Goal: Information Seeking & Learning: Learn about a topic

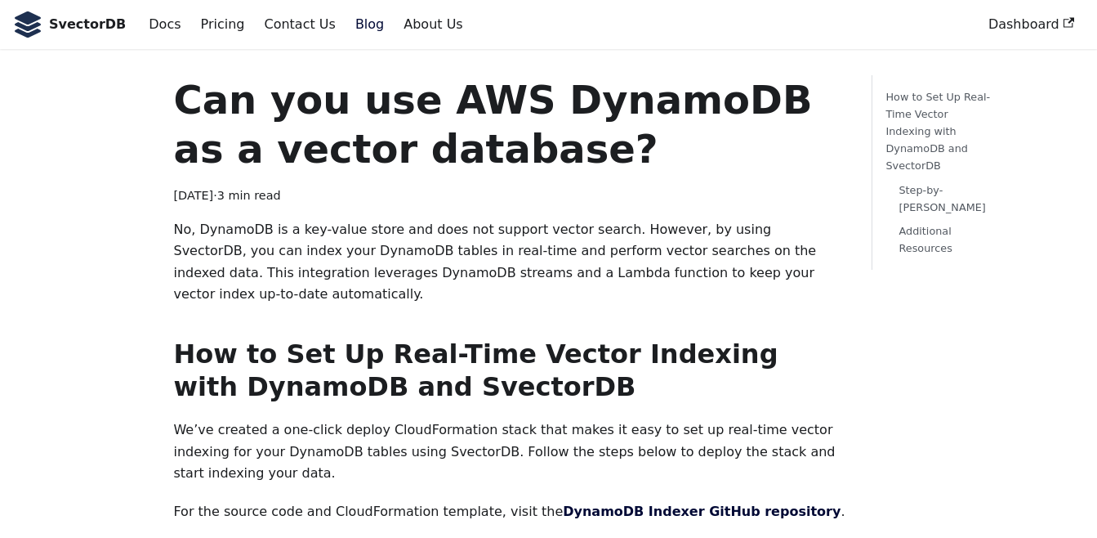
click at [251, 234] on p "No, DynamoDB is a key-value store and does not support vector search. However, …" at bounding box center [509, 262] width 672 height 87
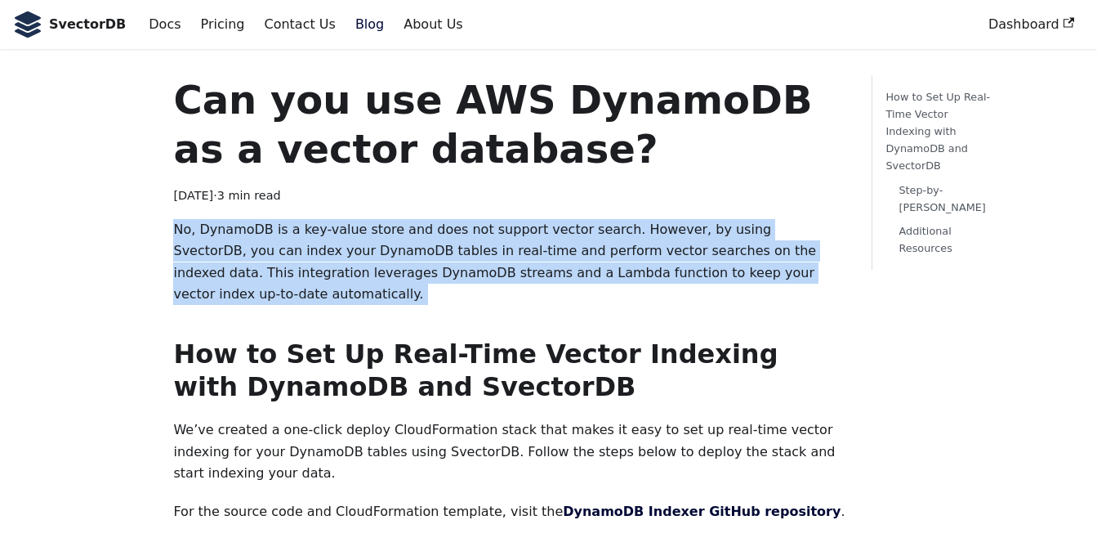
click at [251, 234] on p "No, DynamoDB is a key-value store and does not support vector search. However, …" at bounding box center [509, 262] width 672 height 87
click at [600, 247] on p "No, DynamoDB is a key-value store and does not support vector search. However, …" at bounding box center [509, 262] width 672 height 87
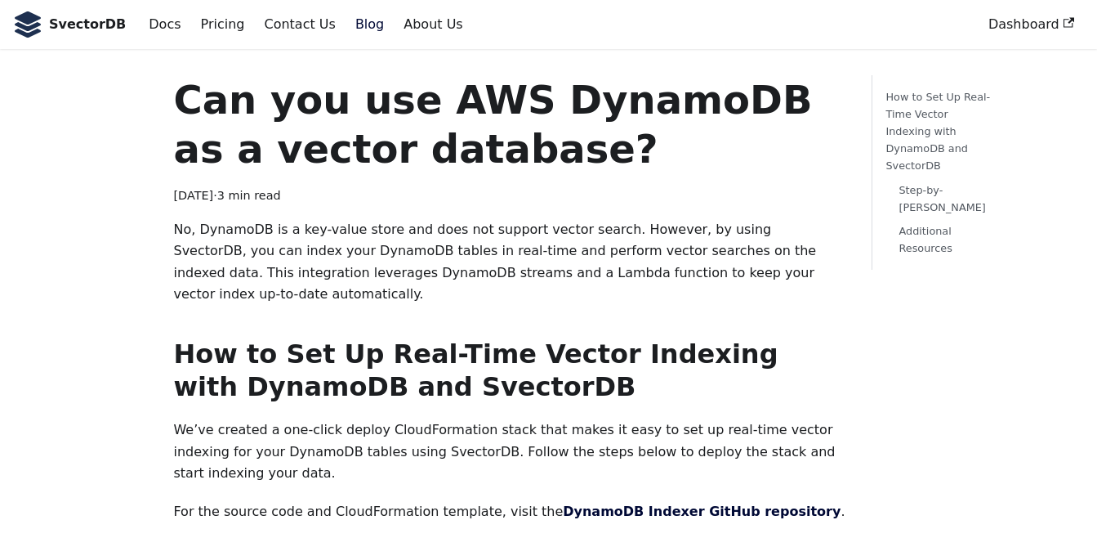
click at [596, 230] on p "No, DynamoDB is a key-value store and does not support vector search. However, …" at bounding box center [509, 262] width 672 height 87
drag, startPoint x: 596, startPoint y: 229, endPoint x: 739, endPoint y: 229, distance: 143.8
click at [739, 229] on p "No, DynamoDB is a key-value store and does not support vector search. However, …" at bounding box center [509, 262] width 672 height 87
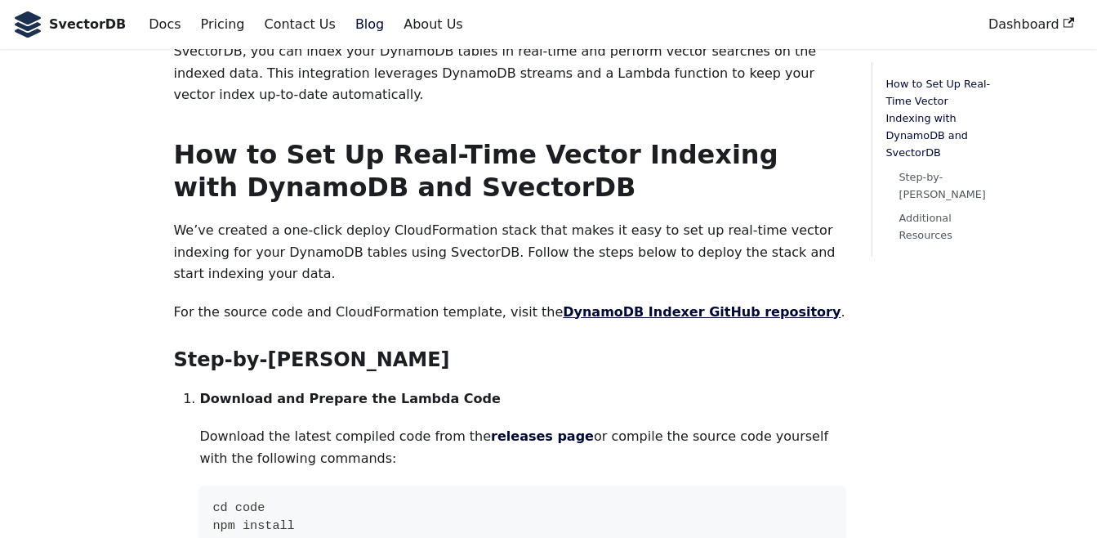
scroll to position [187, 0]
